Goal: Entertainment & Leisure: Browse casually

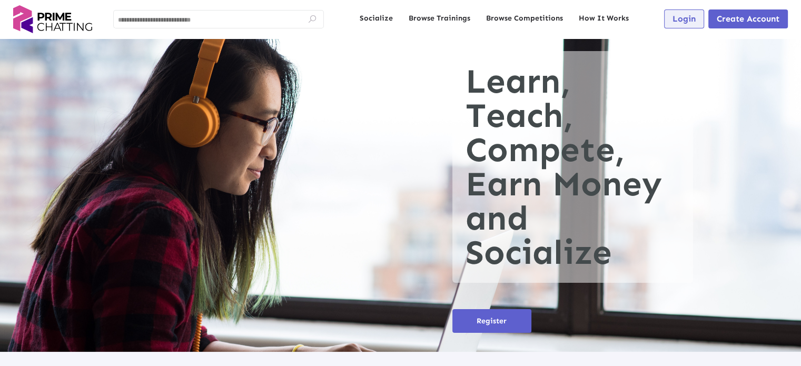
click at [685, 21] on span "Login" at bounding box center [683, 19] width 23 height 10
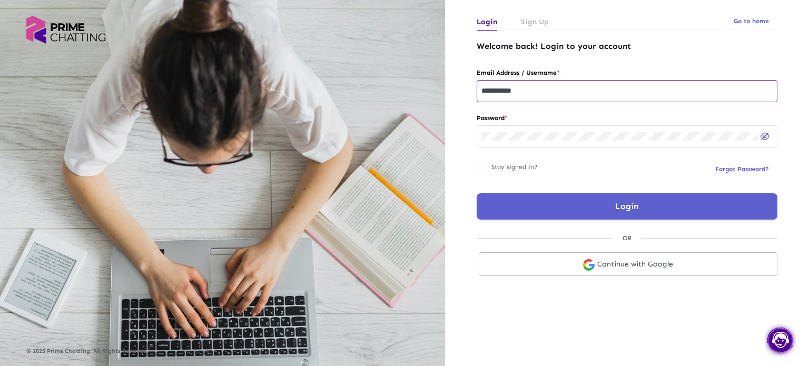
click at [536, 96] on div "**********" at bounding box center [626, 90] width 291 height 24
type input "**********"
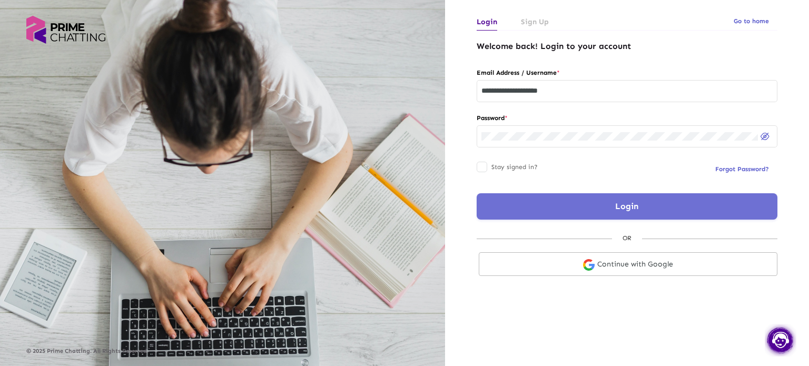
click at [598, 207] on button "Login" at bounding box center [626, 206] width 301 height 26
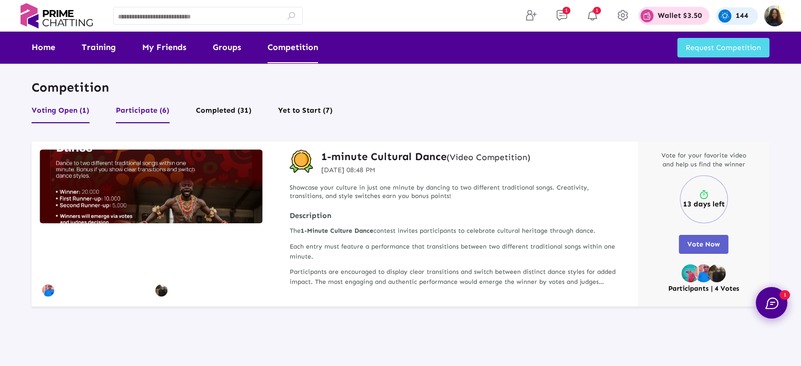
click at [146, 103] on button "Participate (6)" at bounding box center [143, 113] width 54 height 20
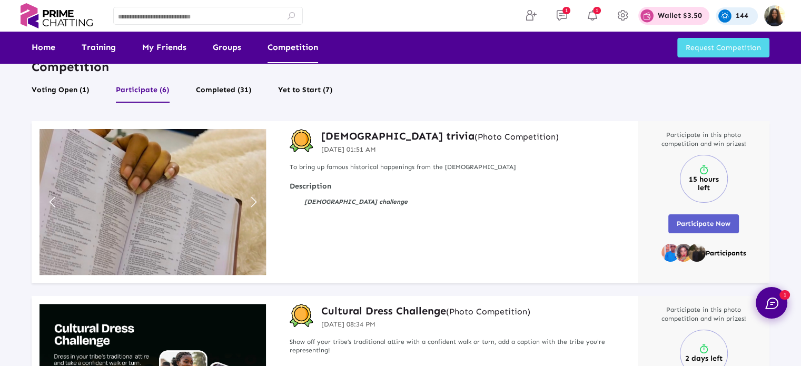
scroll to position [19, 0]
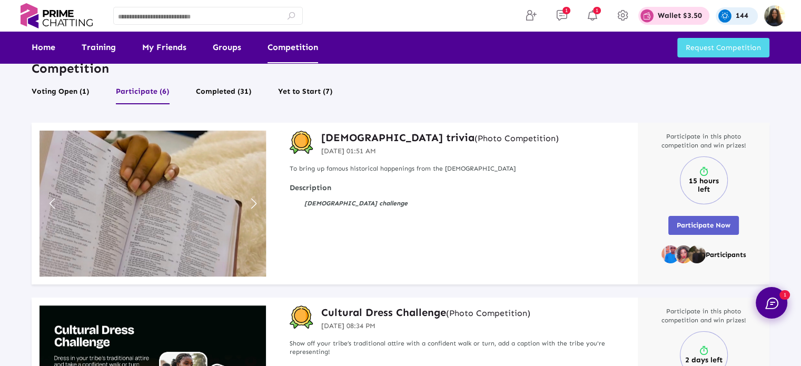
click at [388, 137] on h3 "Christianity trivia (Photo Competition)" at bounding box center [439, 138] width 237 height 14
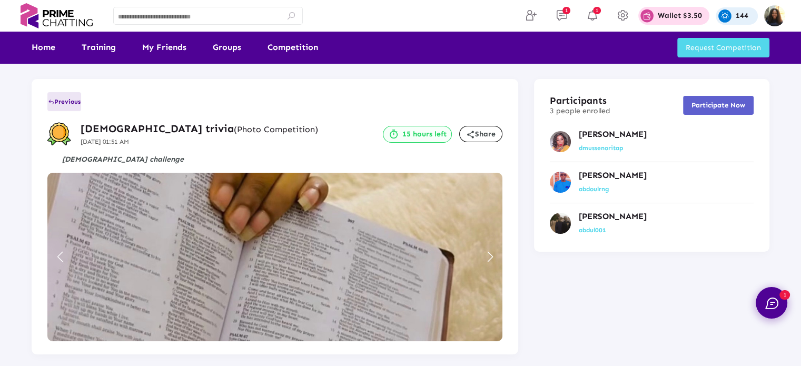
click at [58, 106] on button "Previous" at bounding box center [64, 101] width 34 height 19
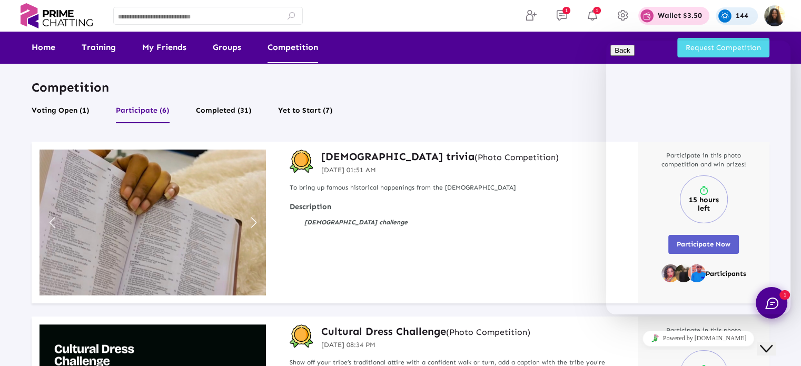
click at [381, 150] on h3 "Christianity trivia (Photo Competition)" at bounding box center [439, 156] width 237 height 14
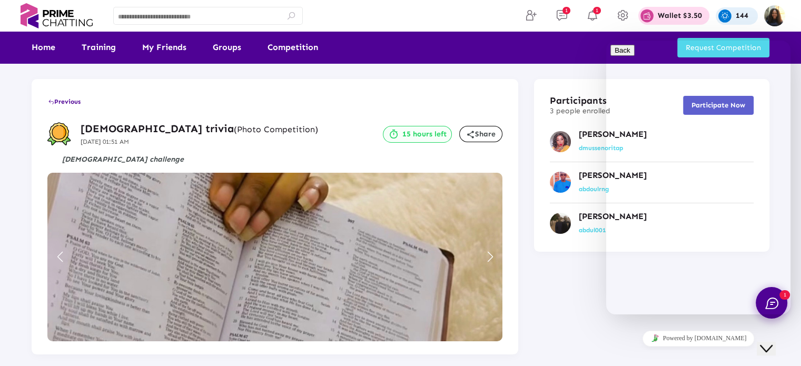
click at [760, 342] on div "Close Chat This icon closes the chat window." at bounding box center [766, 348] width 13 height 13
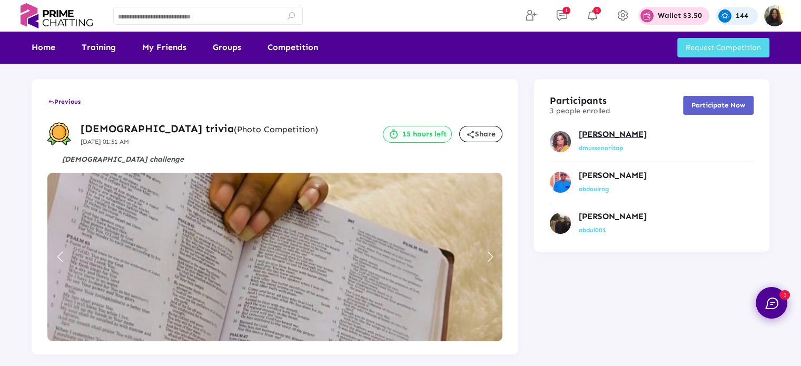
click at [607, 132] on p "Ogechukwu Ezeofor" at bounding box center [612, 134] width 68 height 11
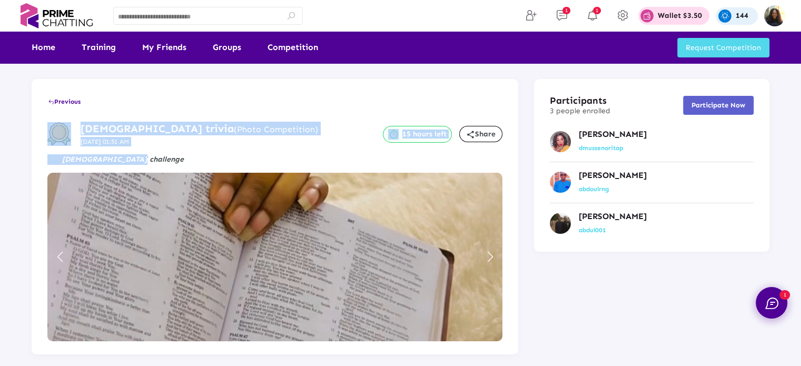
drag, startPoint x: 117, startPoint y: 163, endPoint x: 64, endPoint y: 101, distance: 81.4
click at [64, 101] on div "Previous Christianity trivia (Photo Competition) 12 Sep 2025 01:51 AM 15 hours …" at bounding box center [275, 216] width 486 height 275
click at [64, 101] on span "Previous" at bounding box center [64, 101] width 33 height 7
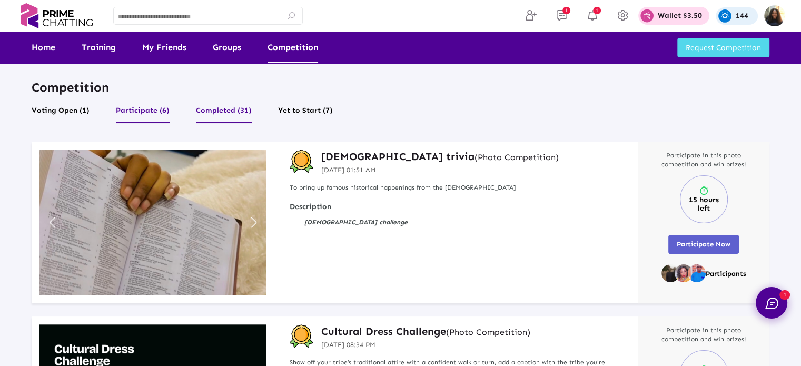
click at [229, 106] on button "Completed (31)" at bounding box center [224, 113] width 56 height 20
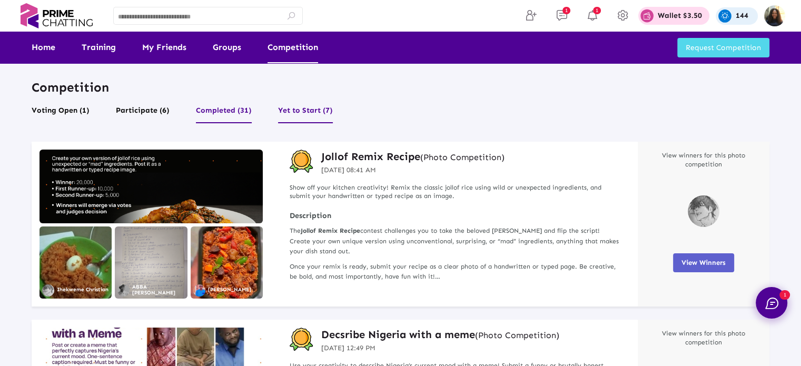
click at [304, 109] on button "Yet to Start (7)" at bounding box center [305, 113] width 55 height 20
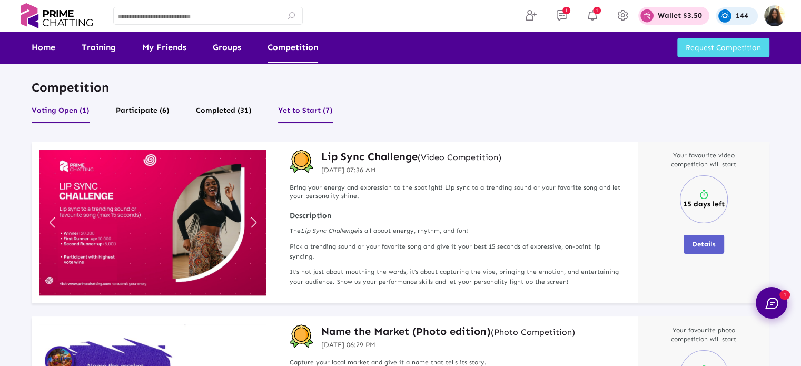
click at [66, 109] on button "Voting Open (1)" at bounding box center [61, 113] width 58 height 20
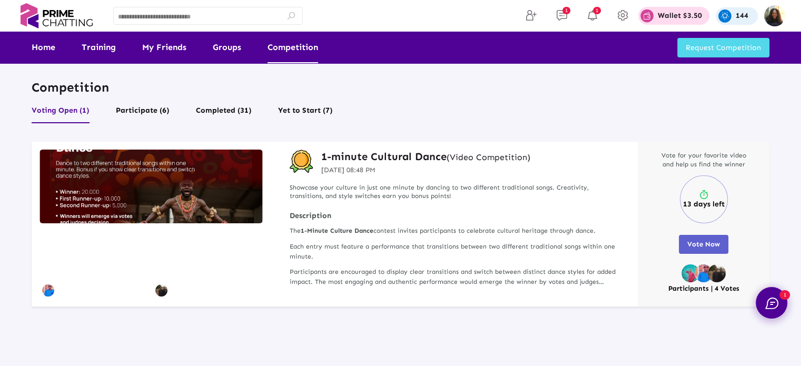
click at [390, 155] on h3 "1-minute Cultural Dance (Video Competition)" at bounding box center [425, 156] width 209 height 14
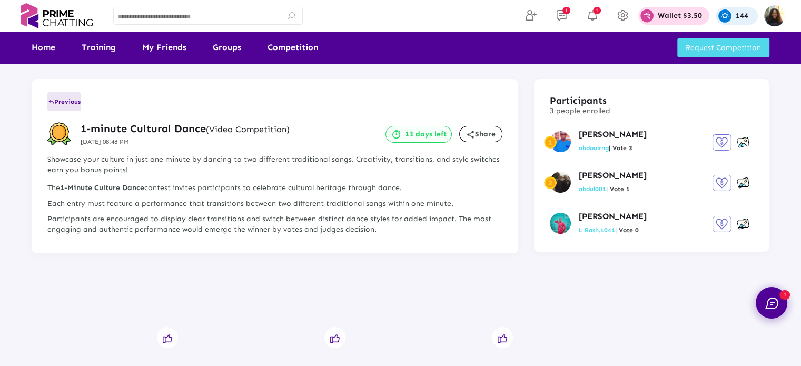
click at [56, 99] on span "Previous" at bounding box center [64, 101] width 33 height 7
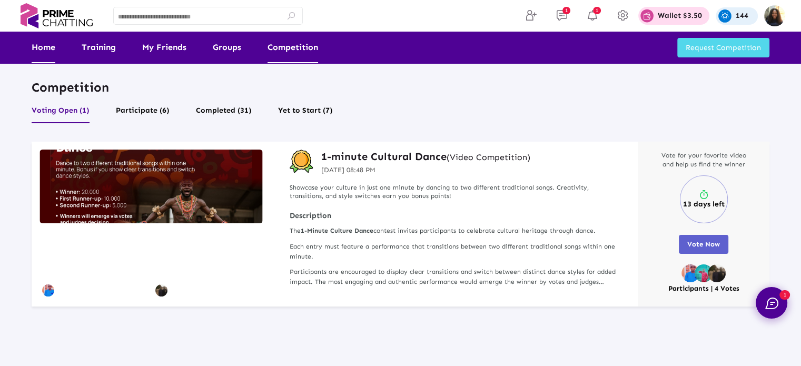
click at [40, 39] on link "Home" at bounding box center [44, 48] width 24 height 32
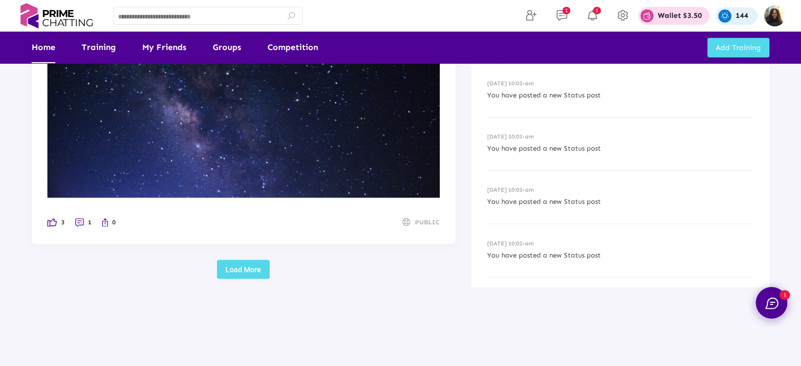
scroll to position [1781, 0]
click at [231, 269] on button "Load More" at bounding box center [243, 269] width 53 height 19
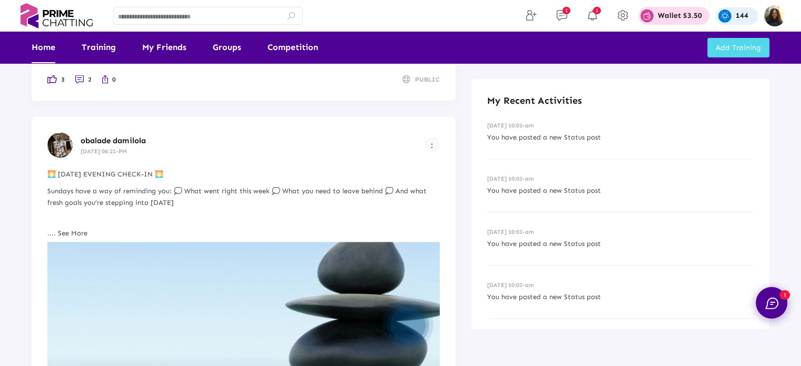
scroll to position [2036, 0]
